Goal: Task Accomplishment & Management: Complete application form

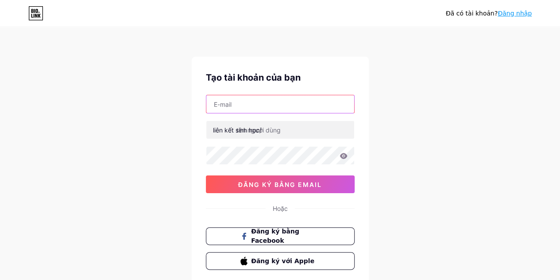
click at [294, 103] on input "text" at bounding box center [280, 104] width 148 height 18
type input "[DOMAIN_NAME][EMAIL_ADDRESS][DOMAIN_NAME]"
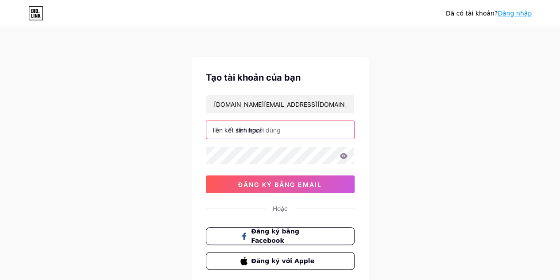
click at [281, 136] on input "text" at bounding box center [280, 130] width 148 height 18
click at [434, 151] on div "Đã có tài khoản? Đăng nhập Tạo tài khoản của bạn baobithanhhung.co@gmail.com li…" at bounding box center [280, 169] width 560 height 338
click at [310, 133] on input "text" at bounding box center [280, 130] width 148 height 18
click at [408, 131] on div "Đã có tài khoản? Đăng nhập Tạo tài khoản của bạn baobithanhhung.co@gmail.com li…" at bounding box center [280, 169] width 560 height 338
click at [272, 133] on input "text" at bounding box center [280, 130] width 148 height 18
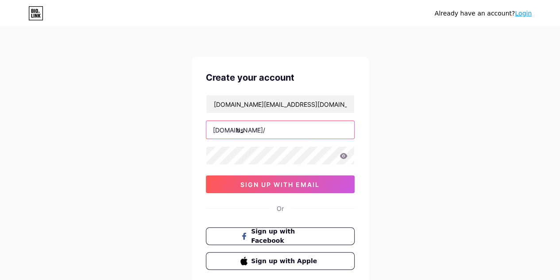
type input "b"
type input "baobithanhhung"
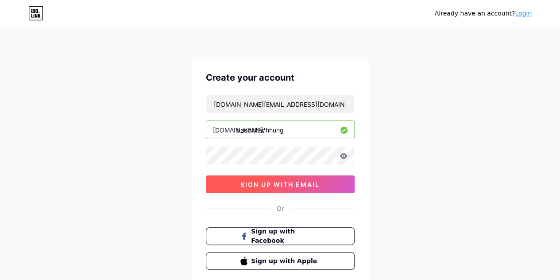
click at [350, 184] on button "sign up with email" at bounding box center [280, 184] width 149 height 18
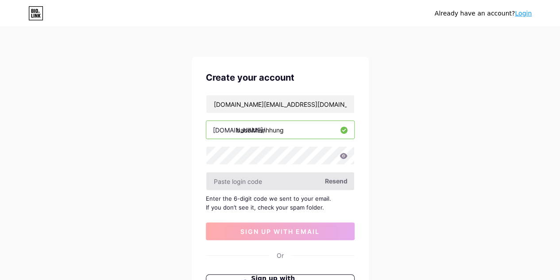
click at [314, 184] on input "text" at bounding box center [280, 181] width 148 height 18
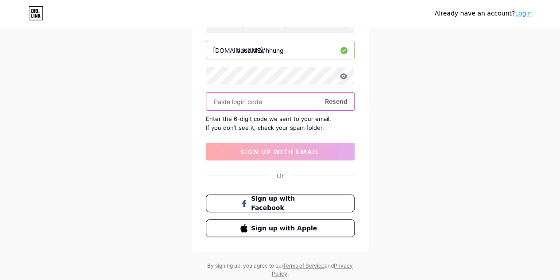
scroll to position [88, 0]
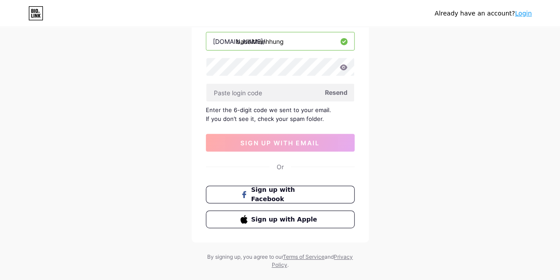
click at [369, 57] on div "Already have an account? Login Create your account baobithanhhung.co@gmail.com …" at bounding box center [280, 104] width 560 height 385
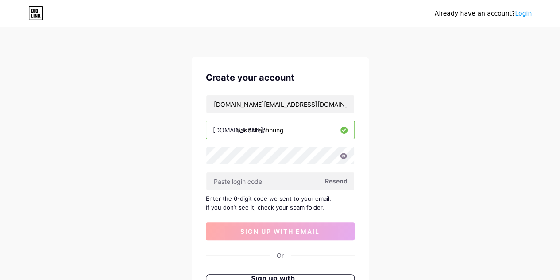
click at [523, 11] on link "Login" at bounding box center [523, 13] width 17 height 7
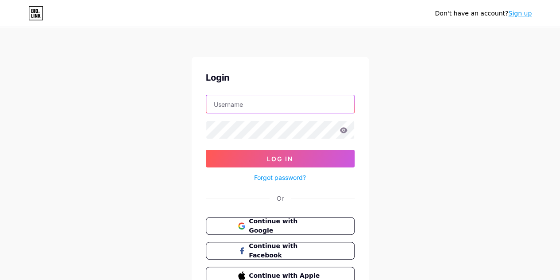
type input "[DOMAIN_NAME][EMAIL_ADDRESS][DOMAIN_NAME]"
click at [411, 150] on div "Don't have an account? Sign up Login baobithanhhung.co@gmail.com Log In Forgot …" at bounding box center [280, 163] width 560 height 327
click at [342, 129] on icon at bounding box center [343, 130] width 8 height 6
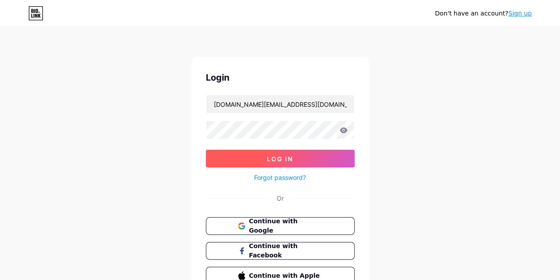
click at [256, 158] on button "Log In" at bounding box center [280, 159] width 149 height 18
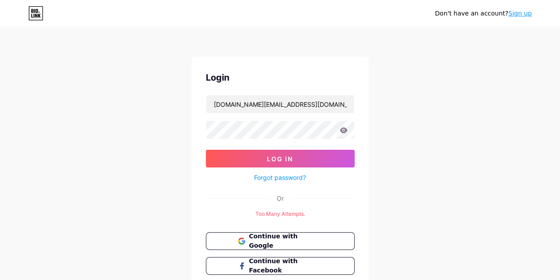
click at [481, 123] on div "Don't have an account? Sign up Login baobithanhhung.co@gmail.com Log In Forgot …" at bounding box center [280, 171] width 560 height 342
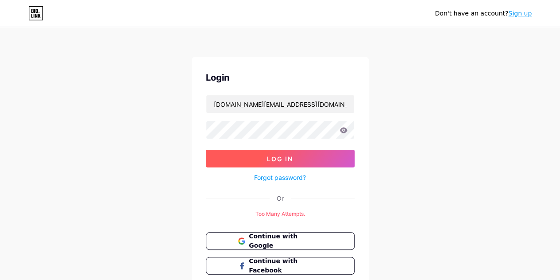
click at [315, 160] on button "Log In" at bounding box center [280, 159] width 149 height 18
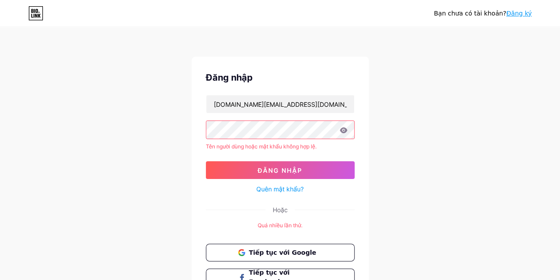
click at [514, 15] on font "Đăng ký" at bounding box center [519, 13] width 26 height 7
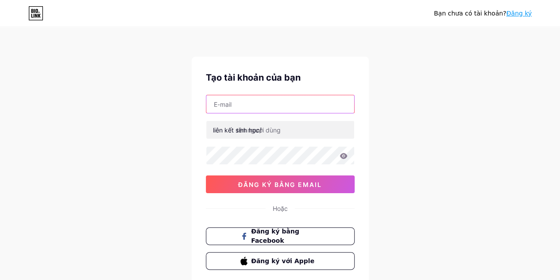
click at [254, 99] on input "text" at bounding box center [280, 104] width 148 height 18
type input "[DOMAIN_NAME][EMAIL_ADDRESS][DOMAIN_NAME]"
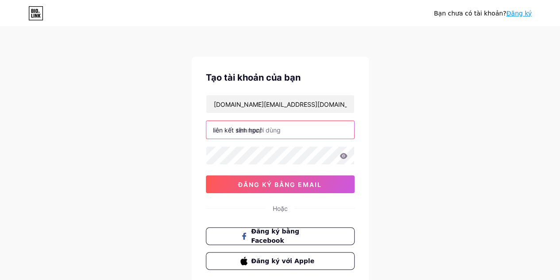
click at [290, 136] on input "text" at bounding box center [280, 130] width 148 height 18
click at [520, 17] on font "Đăng ký" at bounding box center [519, 13] width 26 height 7
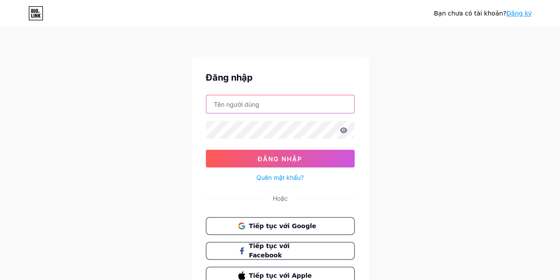
click at [269, 103] on input "text" at bounding box center [280, 104] width 148 height 18
type input "[DOMAIN_NAME][EMAIL_ADDRESS][DOMAIN_NAME]"
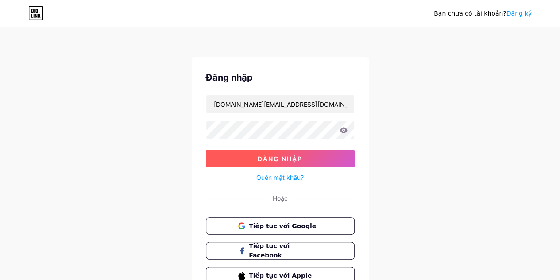
click at [315, 155] on button "Đăng nhập" at bounding box center [280, 159] width 149 height 18
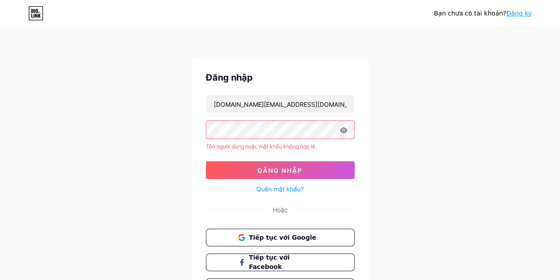
click at [344, 128] on icon at bounding box center [343, 130] width 8 height 6
click at [345, 132] on icon at bounding box center [343, 130] width 8 height 6
click at [518, 11] on font "Đăng ký" at bounding box center [519, 13] width 26 height 7
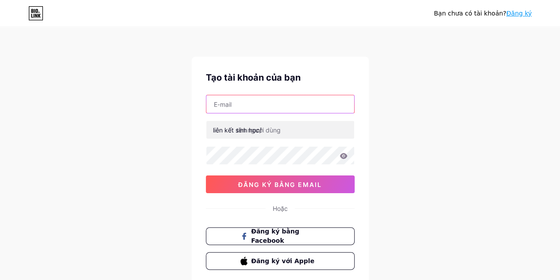
click at [247, 103] on input "text" at bounding box center [280, 104] width 148 height 18
type input "[DOMAIN_NAME][EMAIL_ADDRESS][DOMAIN_NAME]"
click at [516, 15] on font "Đăng ký" at bounding box center [519, 13] width 26 height 7
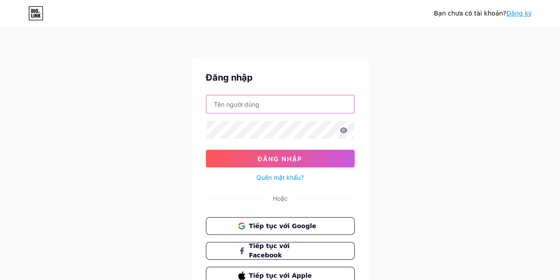
click at [303, 105] on input "text" at bounding box center [280, 104] width 148 height 18
type input "[DOMAIN_NAME][EMAIL_ADDRESS][DOMAIN_NAME]"
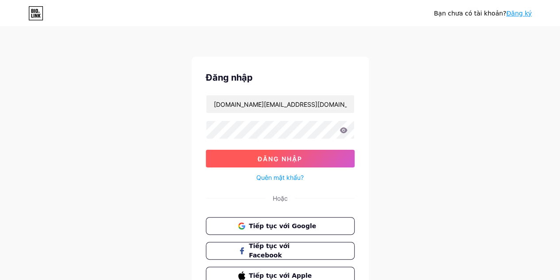
click at [307, 161] on button "Đăng nhập" at bounding box center [280, 159] width 149 height 18
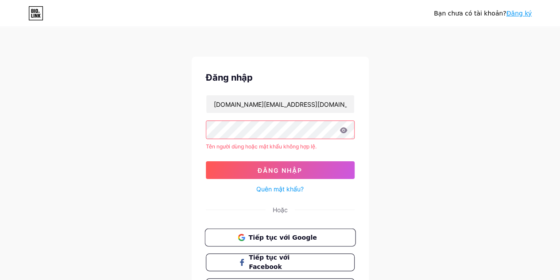
click at [303, 229] on button "Tiếp tục với Google" at bounding box center [279, 237] width 151 height 18
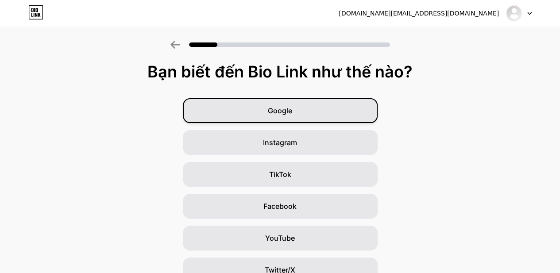
click at [346, 115] on div "Google" at bounding box center [280, 110] width 195 height 25
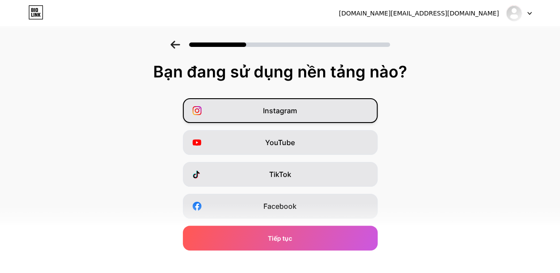
click at [335, 113] on div "Instagram" at bounding box center [280, 110] width 195 height 25
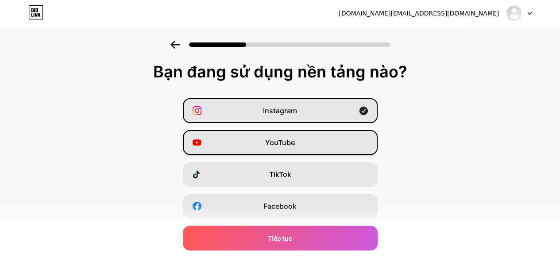
click at [331, 136] on div "YouTube" at bounding box center [280, 142] width 195 height 25
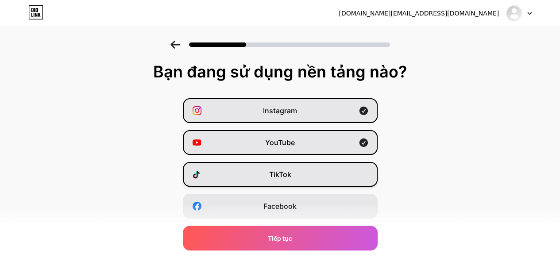
drag, startPoint x: 325, startPoint y: 172, endPoint x: 326, endPoint y: 177, distance: 5.8
click at [326, 172] on div "TikTok" at bounding box center [280, 174] width 195 height 25
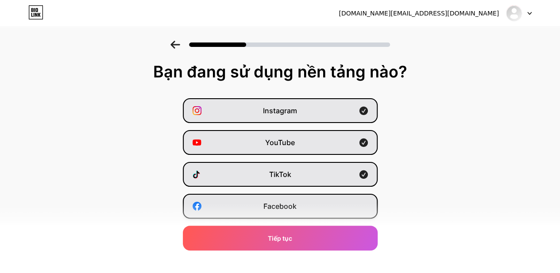
drag, startPoint x: 326, startPoint y: 207, endPoint x: 329, endPoint y: 199, distance: 8.3
click at [329, 202] on div "Facebook" at bounding box center [280, 206] width 195 height 25
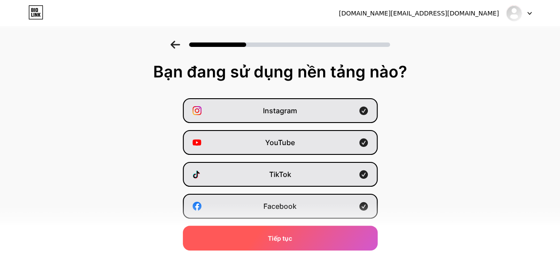
click at [325, 232] on div "Tiếp tục" at bounding box center [280, 238] width 195 height 25
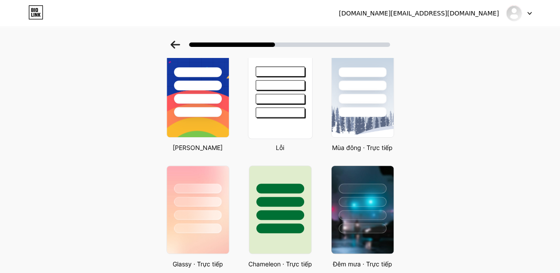
scroll to position [177, 0]
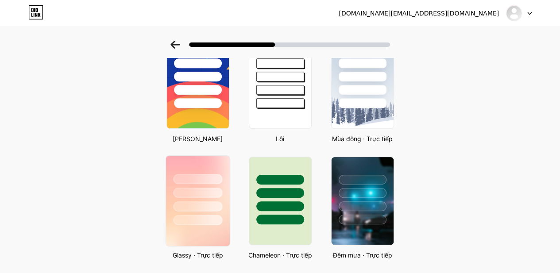
click at [215, 202] on div at bounding box center [197, 206] width 49 height 10
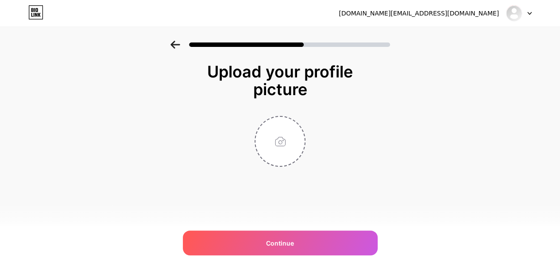
scroll to position [0, 0]
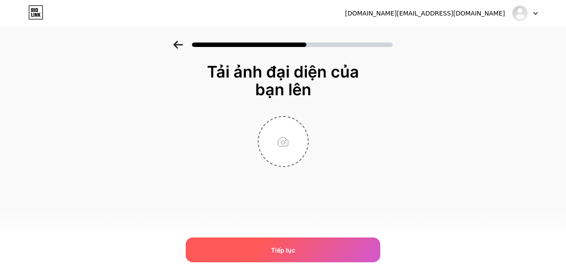
click at [295, 247] on font "Tiếp tục" at bounding box center [283, 250] width 24 height 8
click at [283, 248] on font "Tiếp tục" at bounding box center [283, 250] width 24 height 8
click at [285, 247] on font "Tiếp tục" at bounding box center [283, 250] width 24 height 8
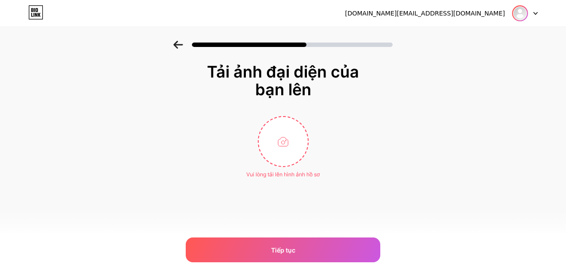
click at [526, 8] on div at bounding box center [520, 13] width 16 height 16
click at [431, 113] on div "Tải ảnh đại diện của bạn lên Vui lòng tải lên hình ảnh hồ sơ Tiếp tục" at bounding box center [283, 132] width 566 height 182
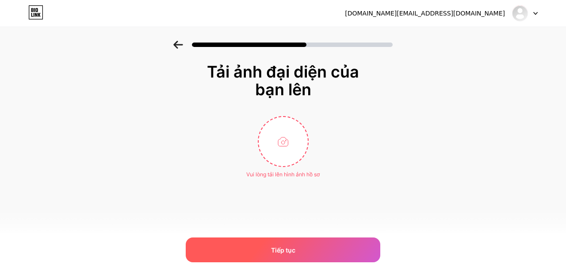
click at [314, 244] on div "Tiếp tục" at bounding box center [283, 249] width 195 height 25
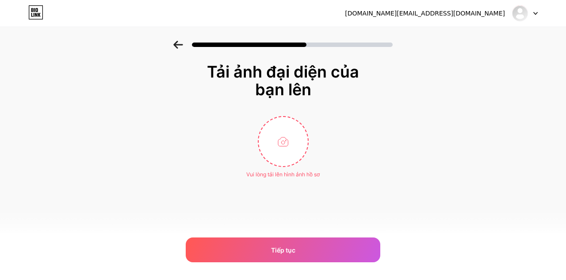
click at [177, 46] on icon at bounding box center [178, 45] width 10 height 8
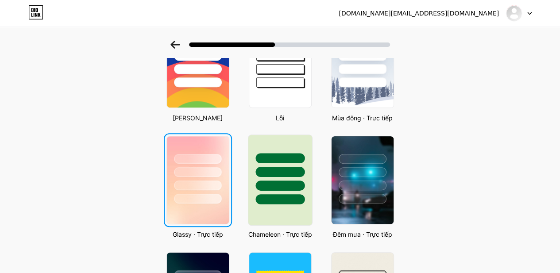
scroll to position [265, 0]
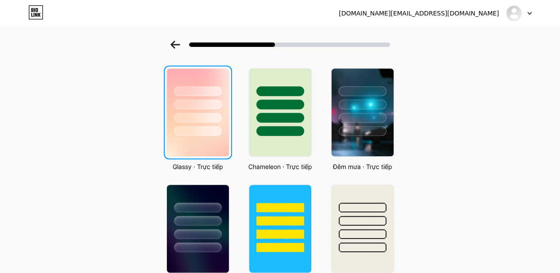
click at [219, 146] on img at bounding box center [198, 113] width 62 height 88
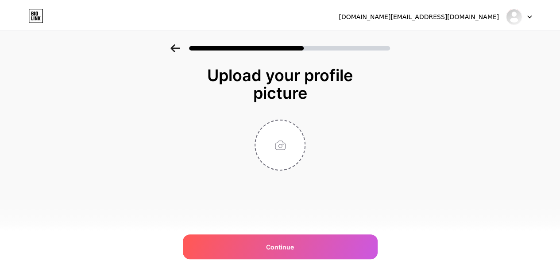
scroll to position [0, 0]
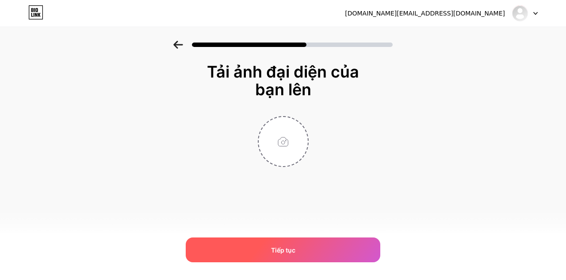
click at [333, 252] on div "Tiếp tục" at bounding box center [283, 249] width 195 height 25
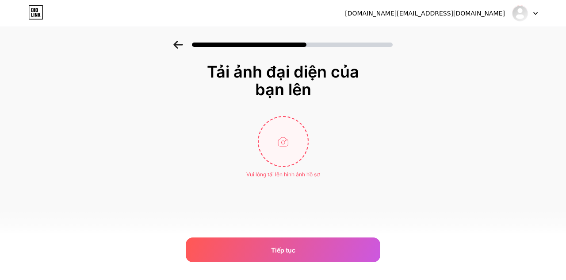
click at [278, 139] on input "file" at bounding box center [283, 141] width 49 height 49
type input "C:\fakepath\z6971564963369_2271a493a6d79c9921acd7ea15358542.jpg"
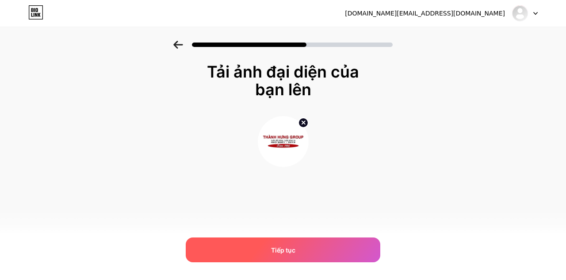
click at [342, 247] on div "Tiếp tục" at bounding box center [283, 249] width 195 height 25
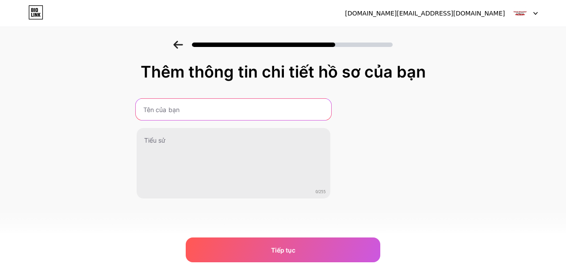
drag, startPoint x: 213, startPoint y: 119, endPoint x: 213, endPoint y: 114, distance: 5.3
click at [213, 119] on input "text" at bounding box center [233, 109] width 196 height 21
type input "bao bì thành hưng"
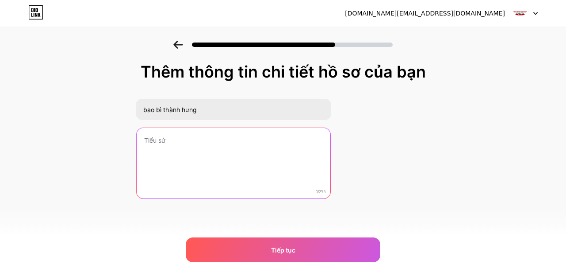
click at [185, 165] on textarea at bounding box center [234, 163] width 194 height 71
click at [253, 169] on textarea at bounding box center [233, 163] width 196 height 72
paste textarea ""Bao Bì Thành Hưng - Chuyên sản xuất, cung cấp sỉ thùng carton uy tín toàn quốc…"
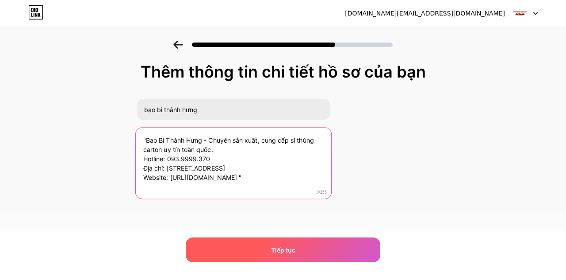
type textarea ""Bao Bì Thành Hưng - Chuyên sản xuất, cung cấp sỉ thùng carton uy tín toàn quốc…"
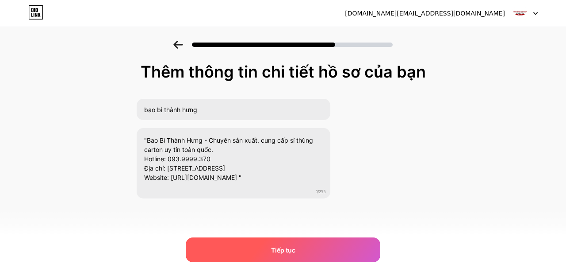
click at [334, 254] on div "Tiếp tục" at bounding box center [283, 249] width 195 height 25
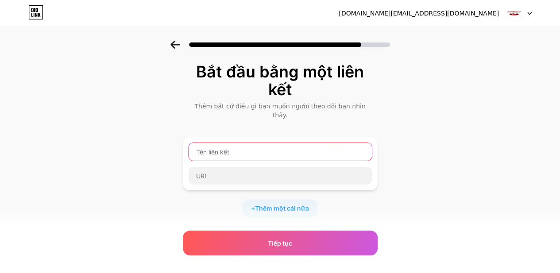
click at [265, 143] on input "text" at bounding box center [279, 152] width 183 height 18
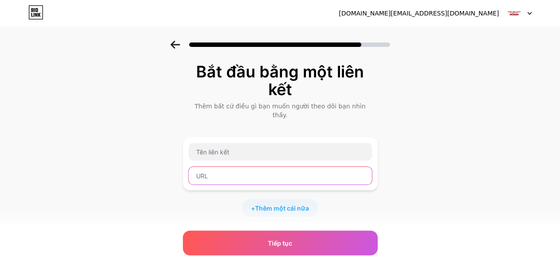
click at [257, 167] on input "text" at bounding box center [279, 176] width 183 height 18
click at [234, 172] on input "text" at bounding box center [279, 176] width 183 height 18
paste input "https://thanhhungvn.vn/"
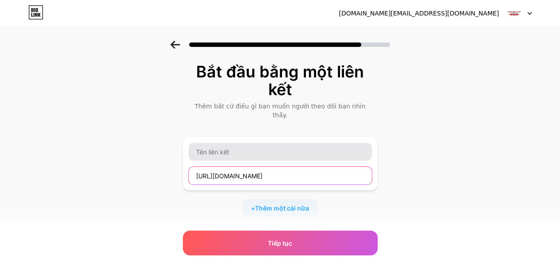
type input "https://thanhhungvn.vn/"
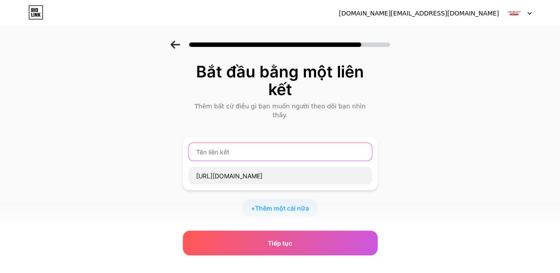
click at [255, 146] on input "text" at bounding box center [279, 152] width 183 height 18
type input "trang chính"
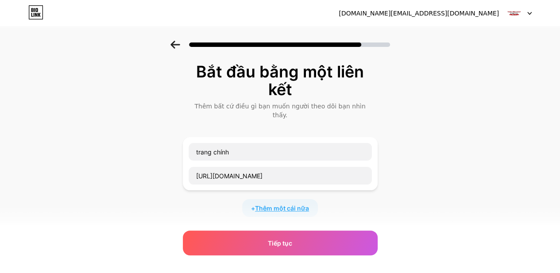
click at [302, 204] on font "Thêm một cái nữa" at bounding box center [282, 208] width 54 height 8
click at [298, 211] on input "text" at bounding box center [279, 214] width 183 height 18
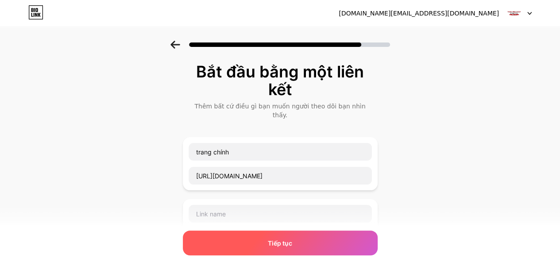
click at [303, 243] on div "Tiếp tục" at bounding box center [280, 243] width 195 height 25
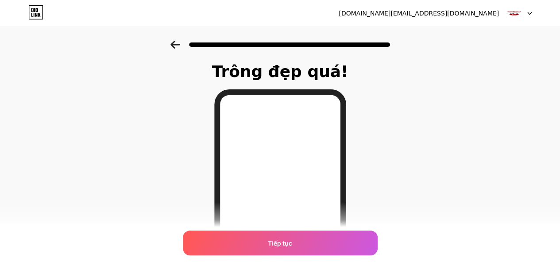
click at [303, 240] on div "Tiếp tục" at bounding box center [280, 243] width 195 height 25
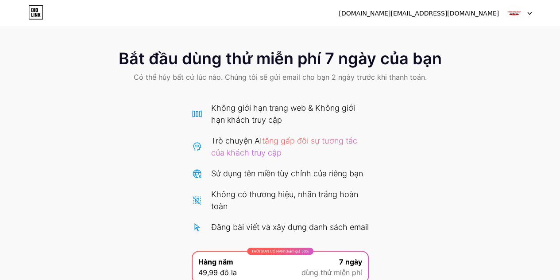
click at [521, 12] on img at bounding box center [513, 13] width 17 height 17
click at [284, 85] on div "Bắt đầu dùng thử miễn phí 7 ngày của bạn Có thể hủy bất cứ lúc nào. Chúng tôi s…" at bounding box center [280, 67] width 560 height 52
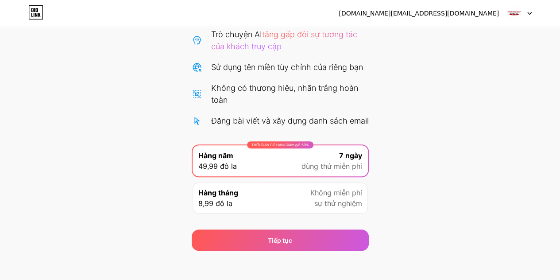
scroll to position [124, 0]
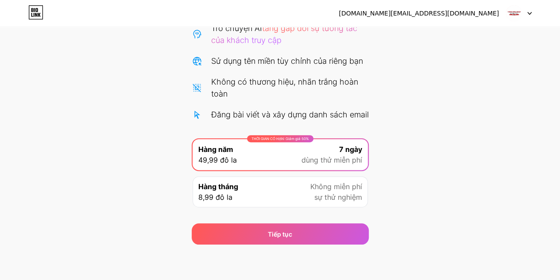
click at [307, 197] on div "Hàng tháng 8,99 đô la Không miễn phí sự thử nghiệm" at bounding box center [279, 191] width 175 height 31
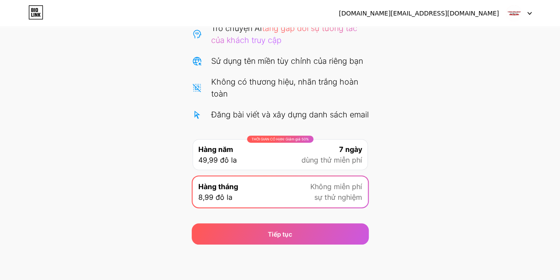
click at [338, 159] on font "dùng thử miễn phí" at bounding box center [331, 159] width 61 height 9
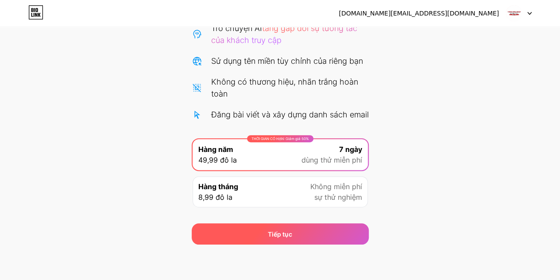
click at [330, 232] on div "Tiếp tục" at bounding box center [280, 233] width 177 height 21
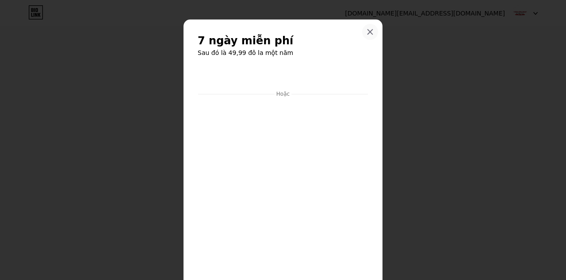
click at [363, 27] on div at bounding box center [370, 32] width 16 height 16
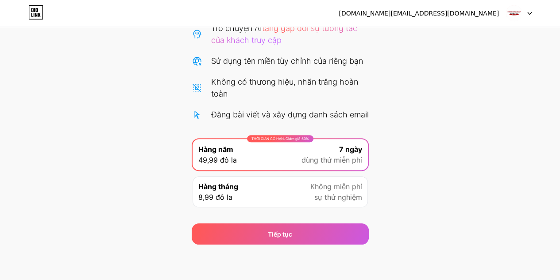
click at [44, 6] on div "baobithanhhung.co@gmail.com Đăng xuất" at bounding box center [280, 13] width 560 height 16
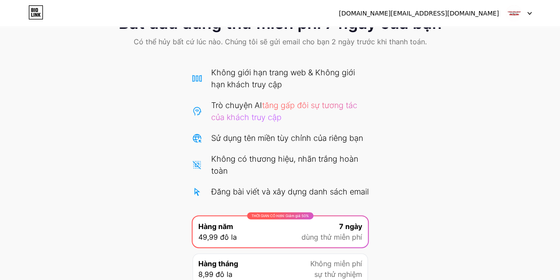
scroll to position [0, 0]
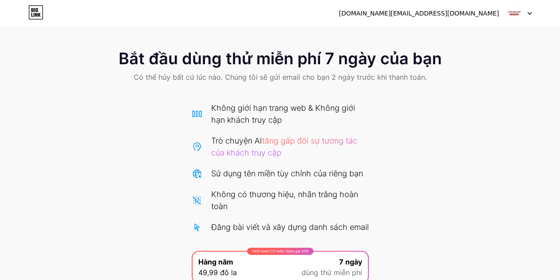
click at [27, 14] on div "baobithanhhung.co@gmail.com Đăng xuất" at bounding box center [280, 13] width 560 height 16
click at [34, 10] on icon at bounding box center [35, 12] width 15 height 14
click at [34, 15] on icon at bounding box center [34, 15] width 1 height 4
click at [464, 19] on div "[DOMAIN_NAME][EMAIL_ADDRESS][DOMAIN_NAME]" at bounding box center [434, 13] width 193 height 16
click at [503, 15] on div "[DOMAIN_NAME][EMAIL_ADDRESS][DOMAIN_NAME]" at bounding box center [434, 13] width 193 height 16
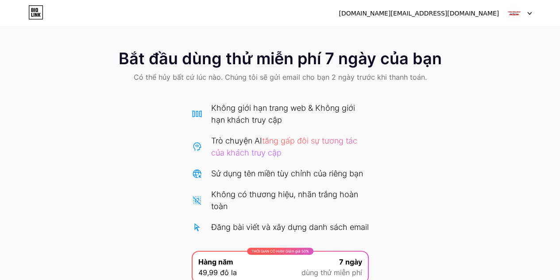
click at [522, 10] on div at bounding box center [519, 13] width 26 height 16
click at [425, 13] on font "[DOMAIN_NAME][EMAIL_ADDRESS][DOMAIN_NAME]" at bounding box center [418, 13] width 160 height 7
drag, startPoint x: 400, startPoint y: 17, endPoint x: 354, endPoint y: 54, distance: 59.2
click at [388, 27] on div "baobithanhhung.co@gmail.com Đăng xuất Liên kết đã được sao chép Bắt đầu dùng th…" at bounding box center [280, 178] width 560 height 357
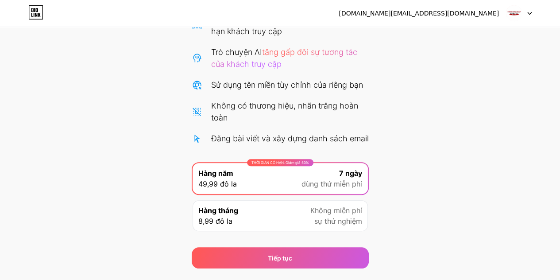
click at [427, 80] on div "Bắt đầu dùng thử miễn phí 7 ngày của bạn Có thể hủy bất cứ lúc nào. Chúng tôi s…" at bounding box center [280, 110] width 560 height 316
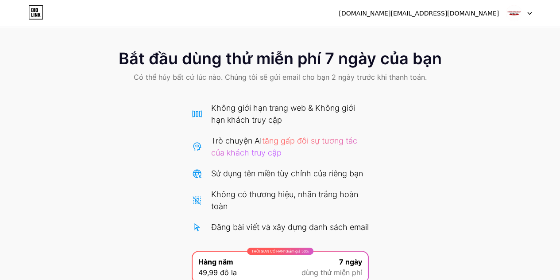
click at [35, 14] on icon at bounding box center [35, 12] width 15 height 14
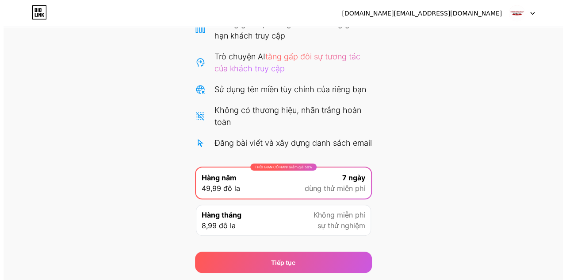
scroll to position [124, 0]
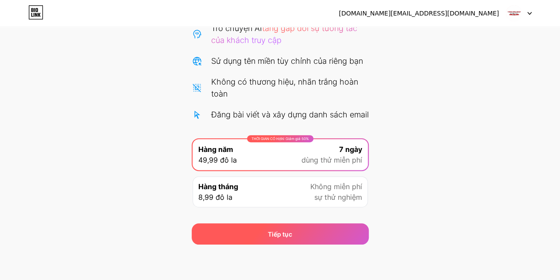
click at [330, 227] on div "Tiếp tục" at bounding box center [280, 233] width 177 height 21
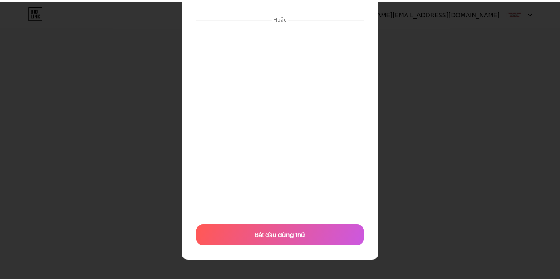
scroll to position [0, 0]
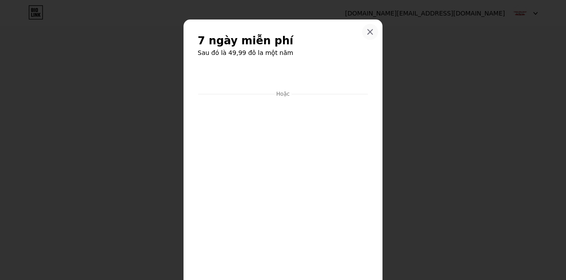
click at [367, 33] on icon at bounding box center [370, 31] width 7 height 7
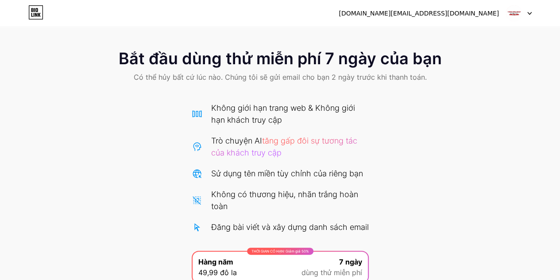
click at [448, 85] on div "Bắt đầu dùng thử miễn phí 7 ngày của bạn Có thể hủy bất cứ lúc nào. Chúng tôi s…" at bounding box center [280, 67] width 560 height 52
click at [447, 10] on font "[DOMAIN_NAME][EMAIL_ADDRESS][DOMAIN_NAME]" at bounding box center [418, 13] width 160 height 7
click at [502, 15] on div "[DOMAIN_NAME][EMAIL_ADDRESS][DOMAIN_NAME]" at bounding box center [434, 13] width 193 height 16
click at [527, 10] on div at bounding box center [519, 13] width 26 height 16
click at [511, 94] on div "Bắt đầu dùng thử miễn phí 7 ngày của bạn Có thể hủy bất cứ lúc nào. Chúng tôi s…" at bounding box center [280, 199] width 560 height 316
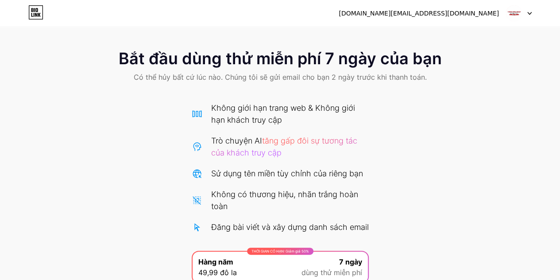
click at [486, 10] on font "[DOMAIN_NAME][EMAIL_ADDRESS][DOMAIN_NAME]" at bounding box center [418, 13] width 160 height 7
drag, startPoint x: 478, startPoint y: 15, endPoint x: 495, endPoint y: 17, distance: 17.0
click at [480, 16] on font "[DOMAIN_NAME][EMAIL_ADDRESS][DOMAIN_NAME]" at bounding box center [418, 13] width 160 height 7
click at [504, 16] on div "[DOMAIN_NAME][EMAIL_ADDRESS][DOMAIN_NAME]" at bounding box center [434, 13] width 193 height 16
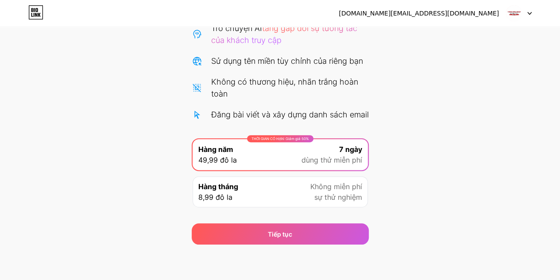
click at [260, 143] on div "THỜI GIAN CÓ HẠN: Giảm giá 50% Hàng năm 49,99 đô la 7 ngày dùng thử miễn phí" at bounding box center [279, 154] width 175 height 31
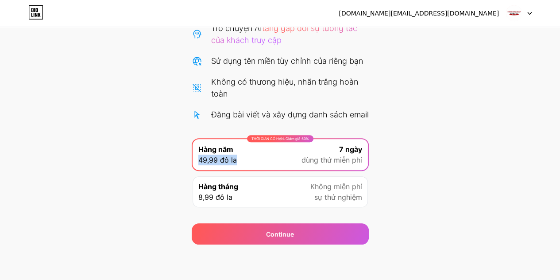
click at [261, 145] on div "THỜI GIAN CÓ HẠN: Giảm giá 50% Hàng năm 49,99 đô la 7 ngày dùng thử miễn phí" at bounding box center [279, 154] width 175 height 31
click at [320, 159] on font "dùng thử miễn phí" at bounding box center [331, 159] width 61 height 9
